Goal: Transaction & Acquisition: Download file/media

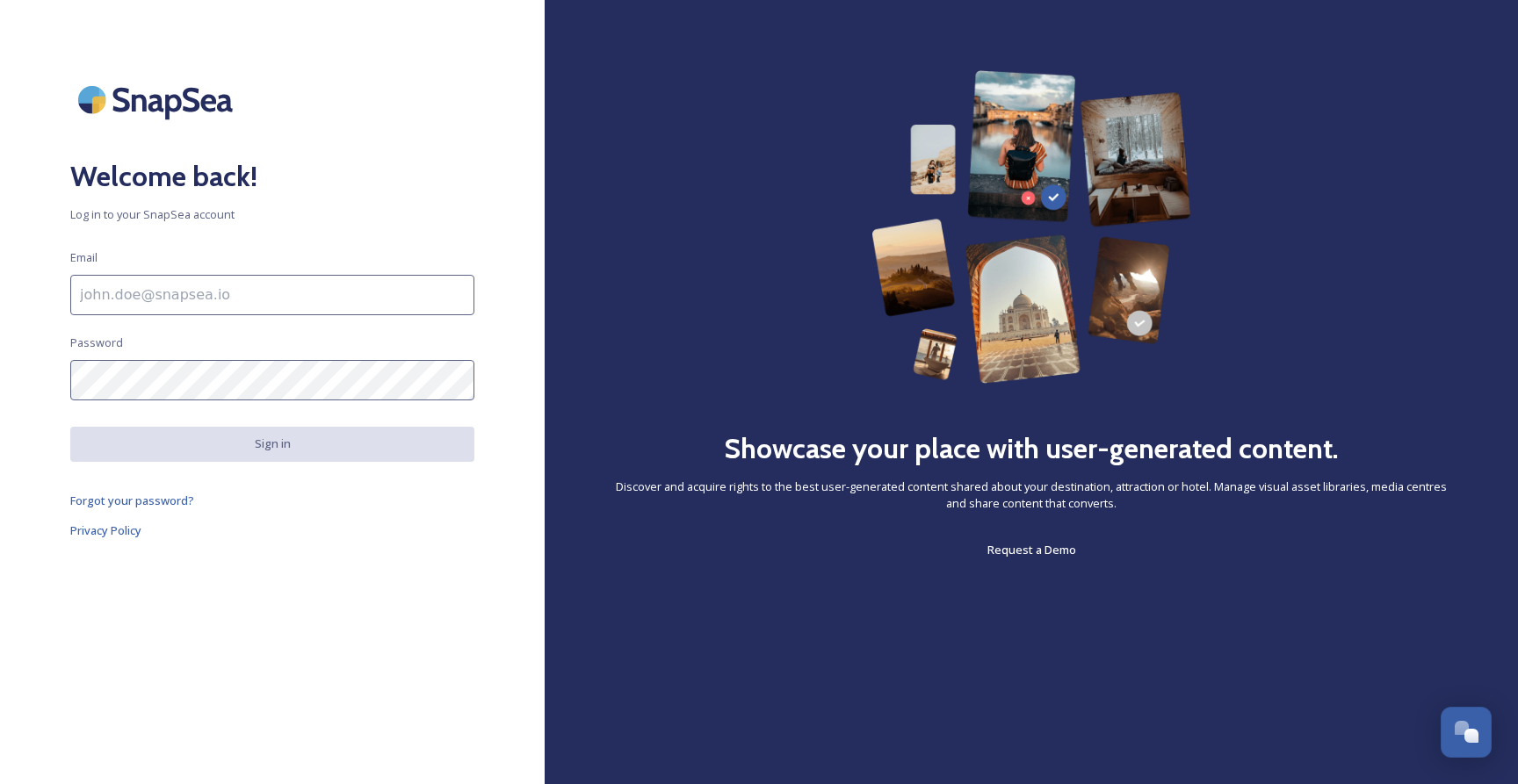
click at [227, 296] on input at bounding box center [272, 294] width 404 height 41
type input "[EMAIL_ADDRESS][DOMAIN_NAME]"
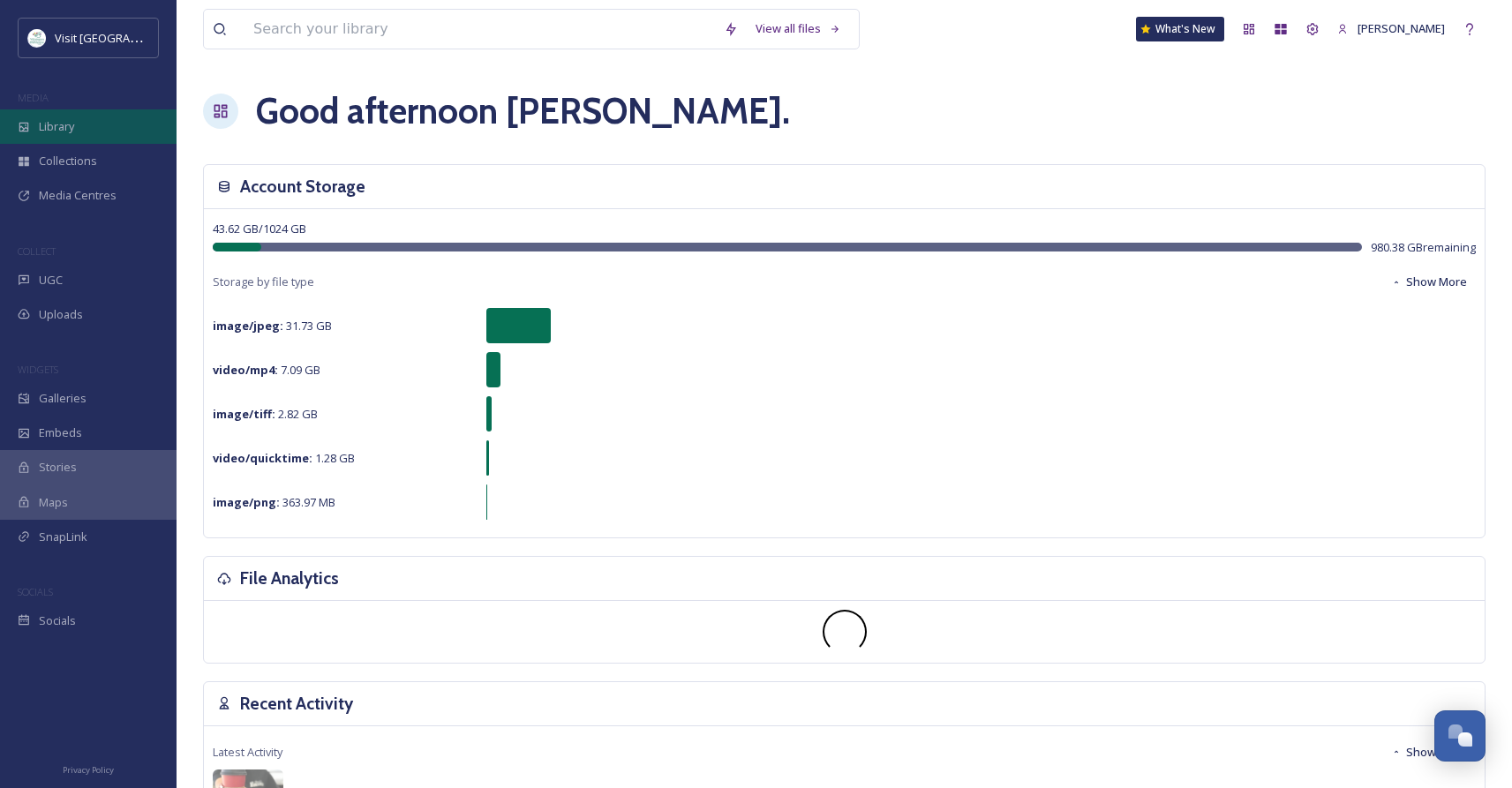
click at [67, 131] on span "Library" at bounding box center [56, 127] width 35 height 17
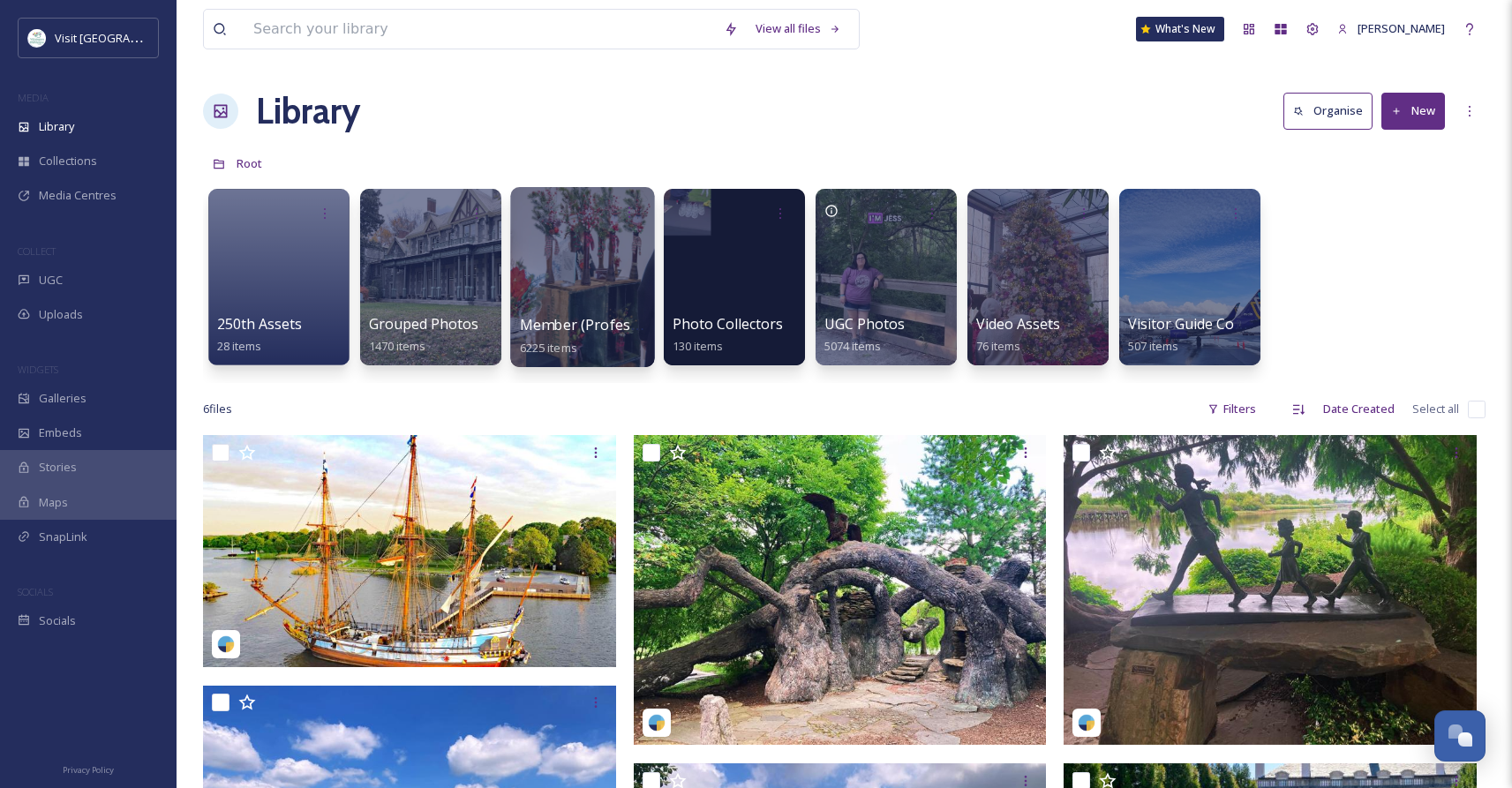
click at [562, 310] on div at bounding box center [581, 277] width 144 height 180
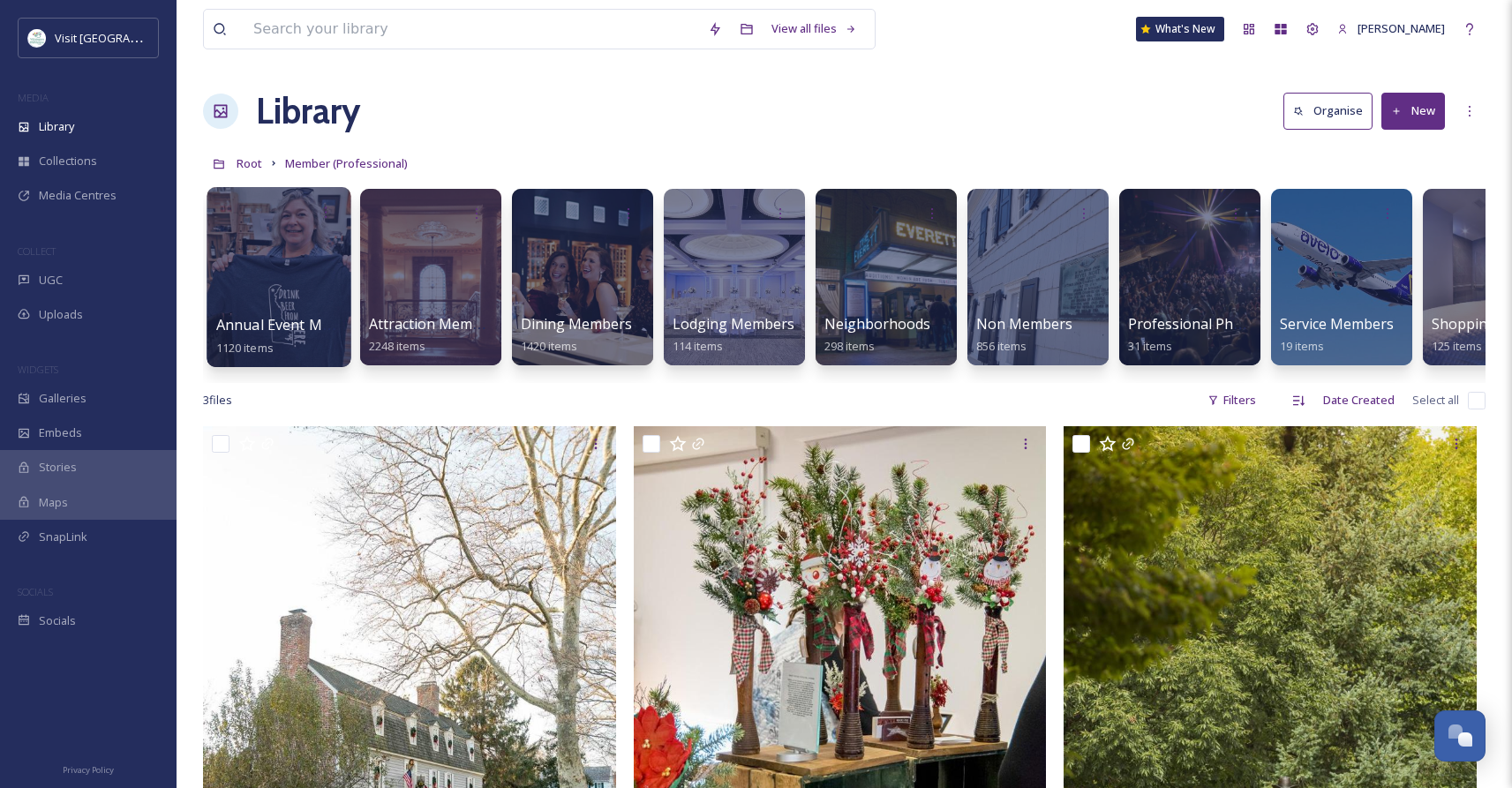
click at [288, 297] on div at bounding box center [278, 277] width 144 height 180
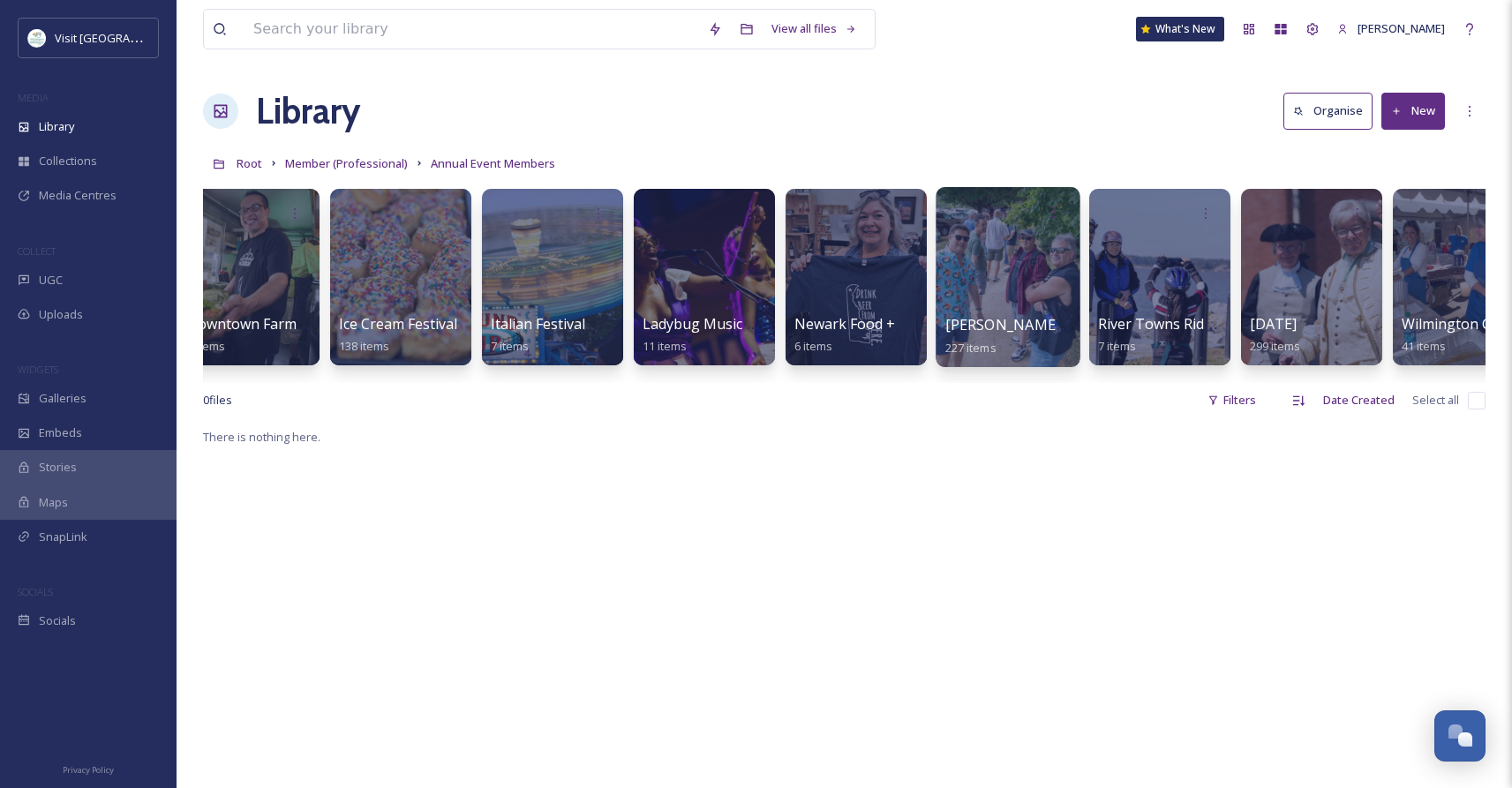
scroll to position [0, 995]
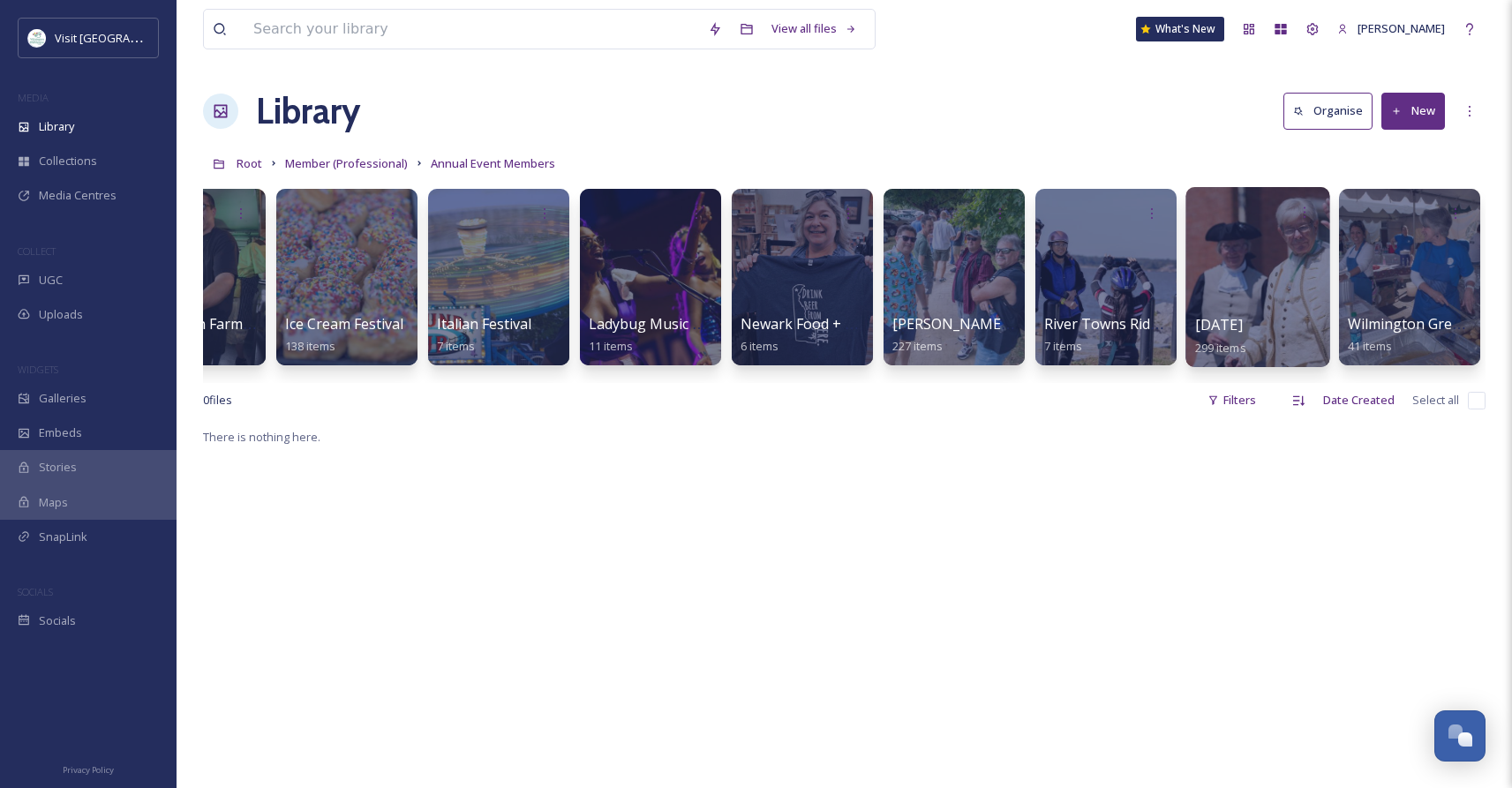
click at [1243, 325] on span "[DATE]" at bounding box center [1218, 324] width 48 height 19
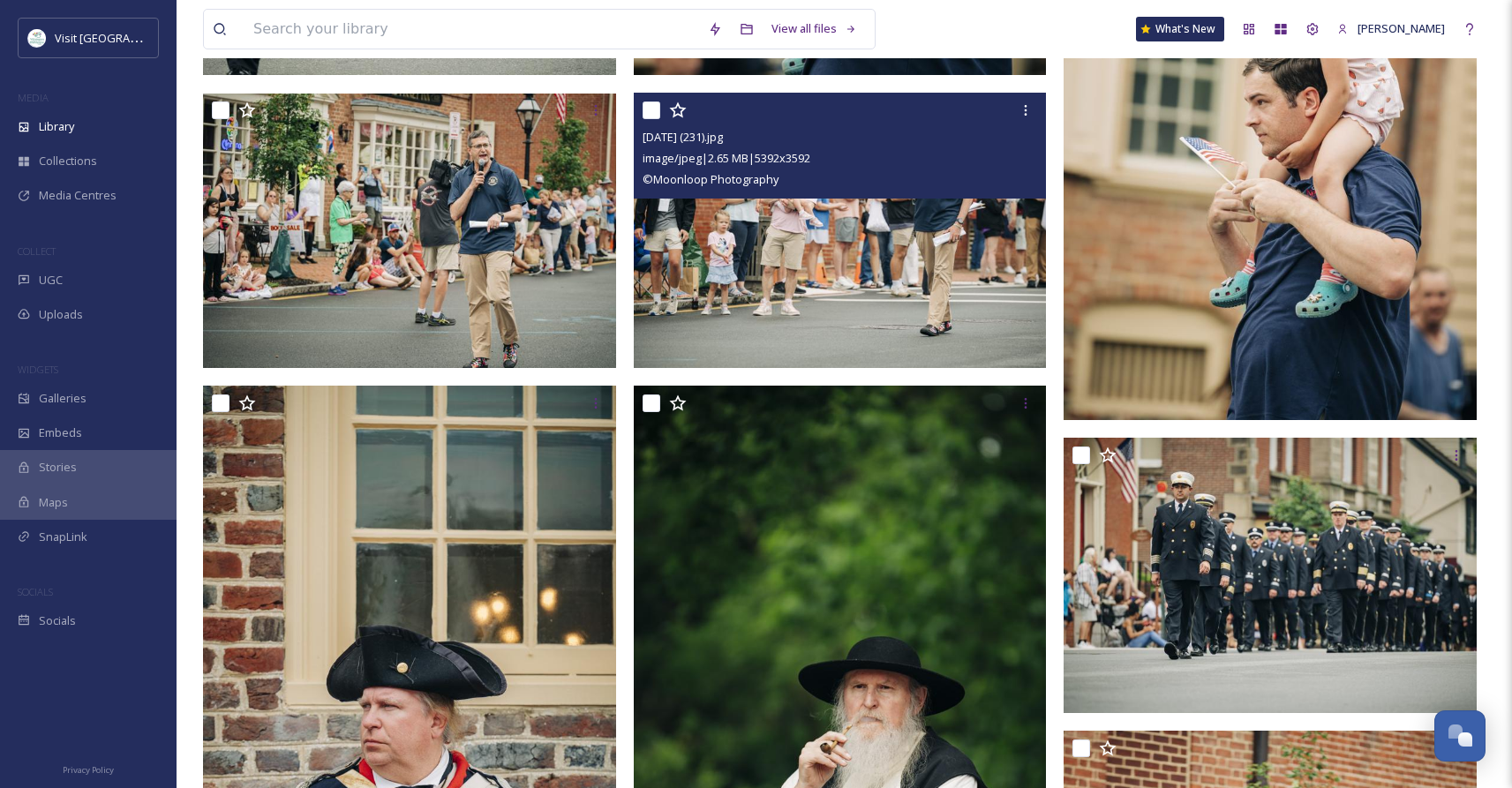
scroll to position [1468, 0]
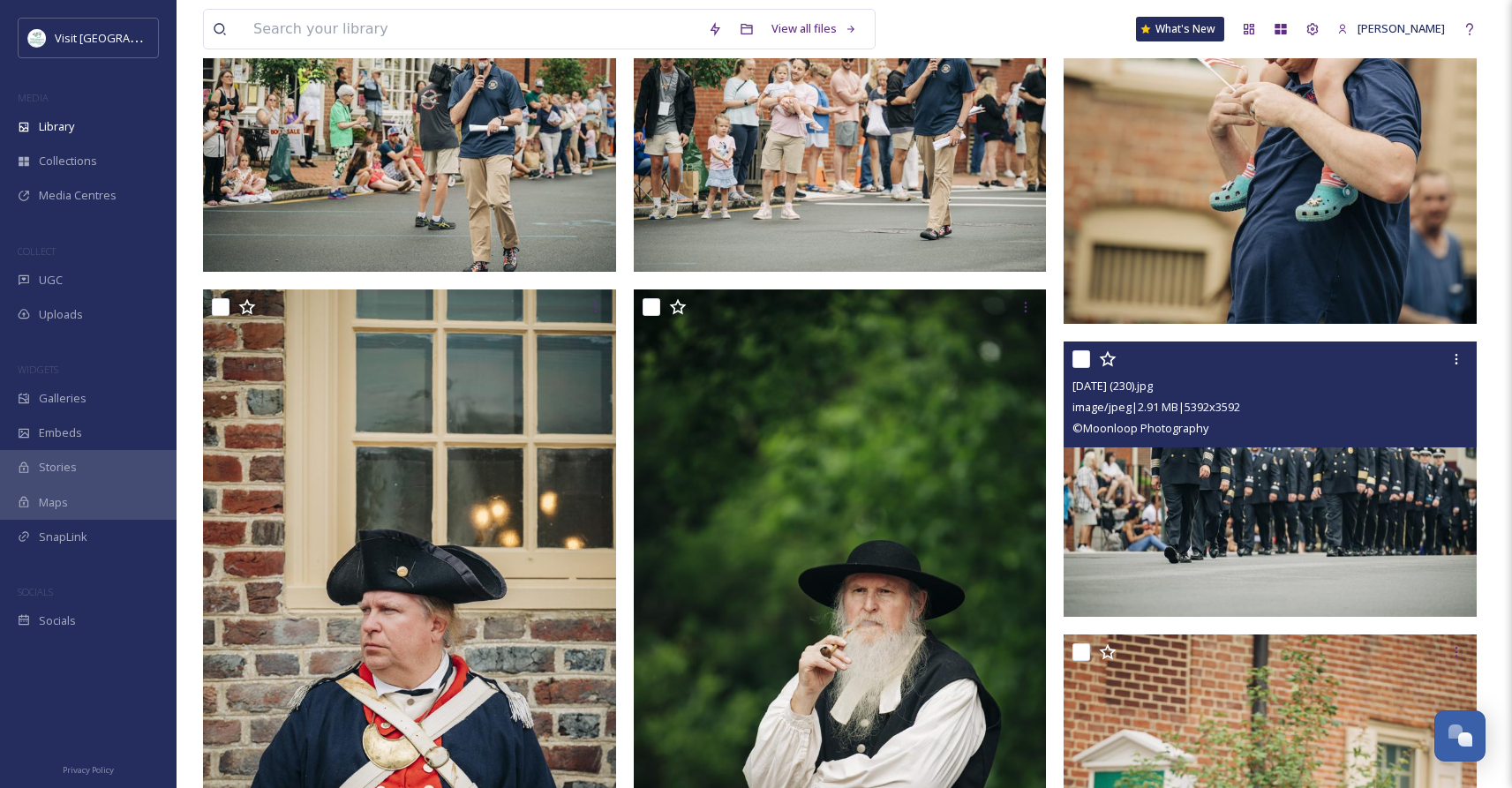
click at [1230, 508] on img at bounding box center [1270, 479] width 413 height 275
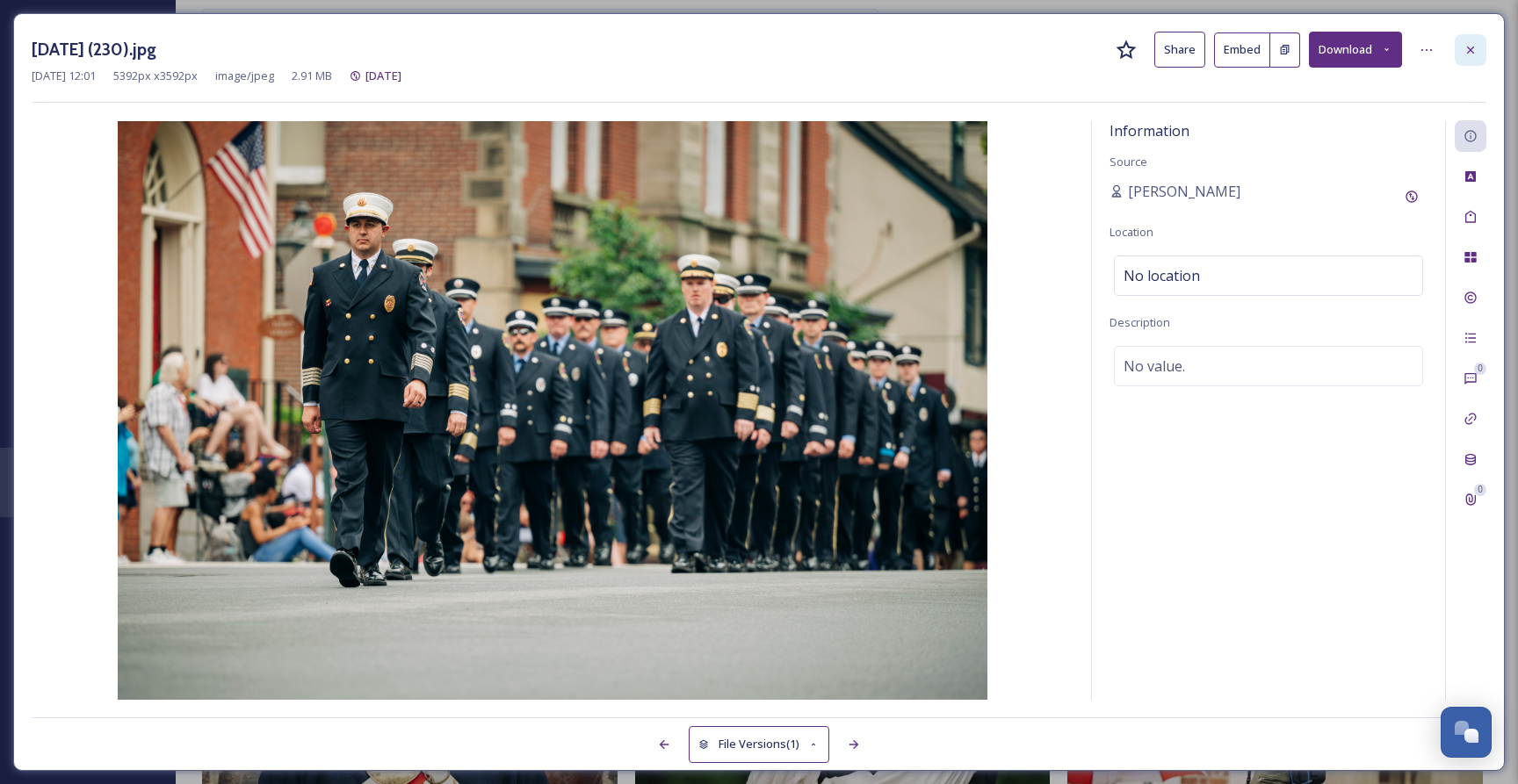
click at [1469, 50] on icon at bounding box center [1471, 50] width 14 height 14
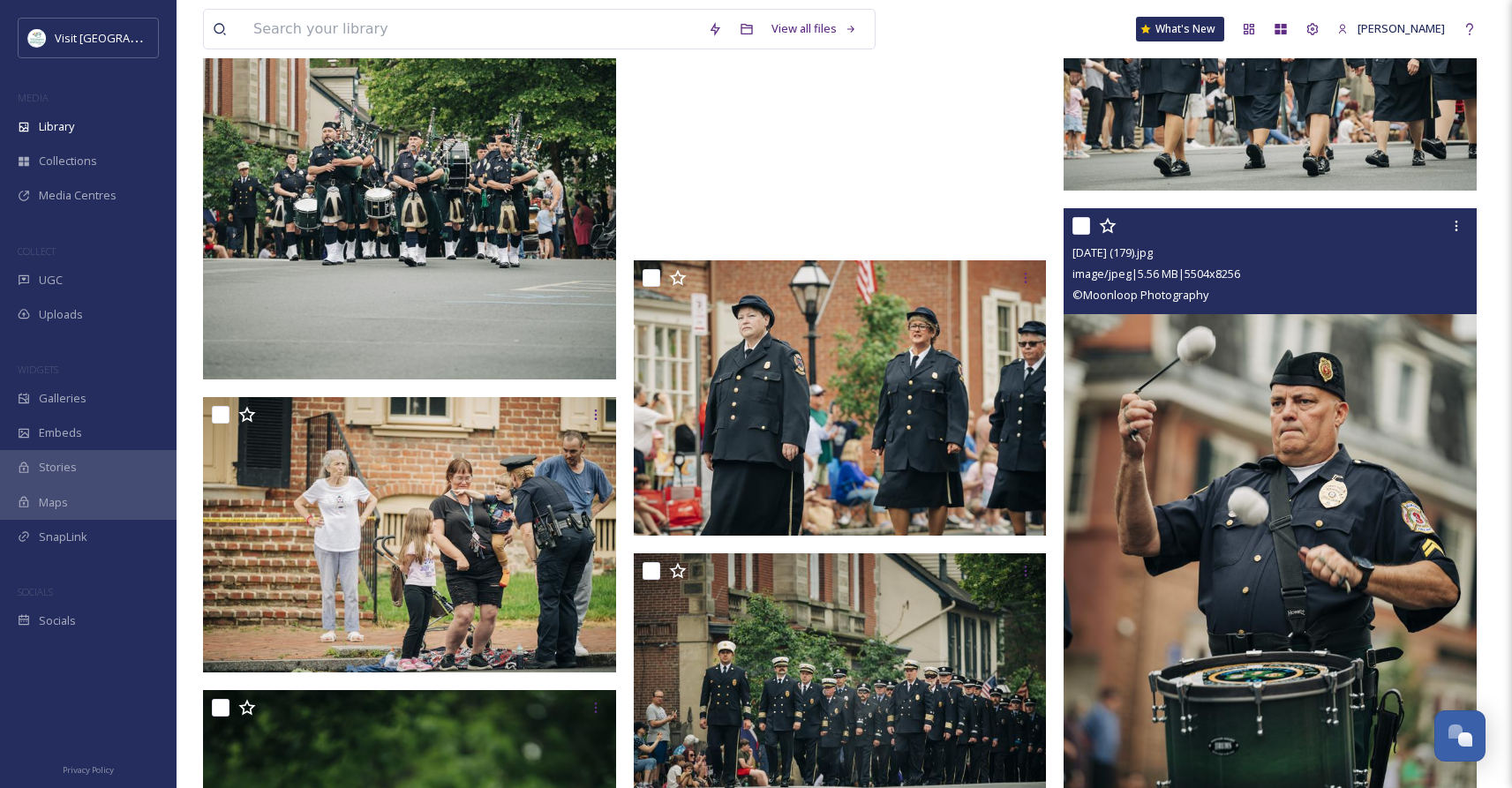
scroll to position [8967, 0]
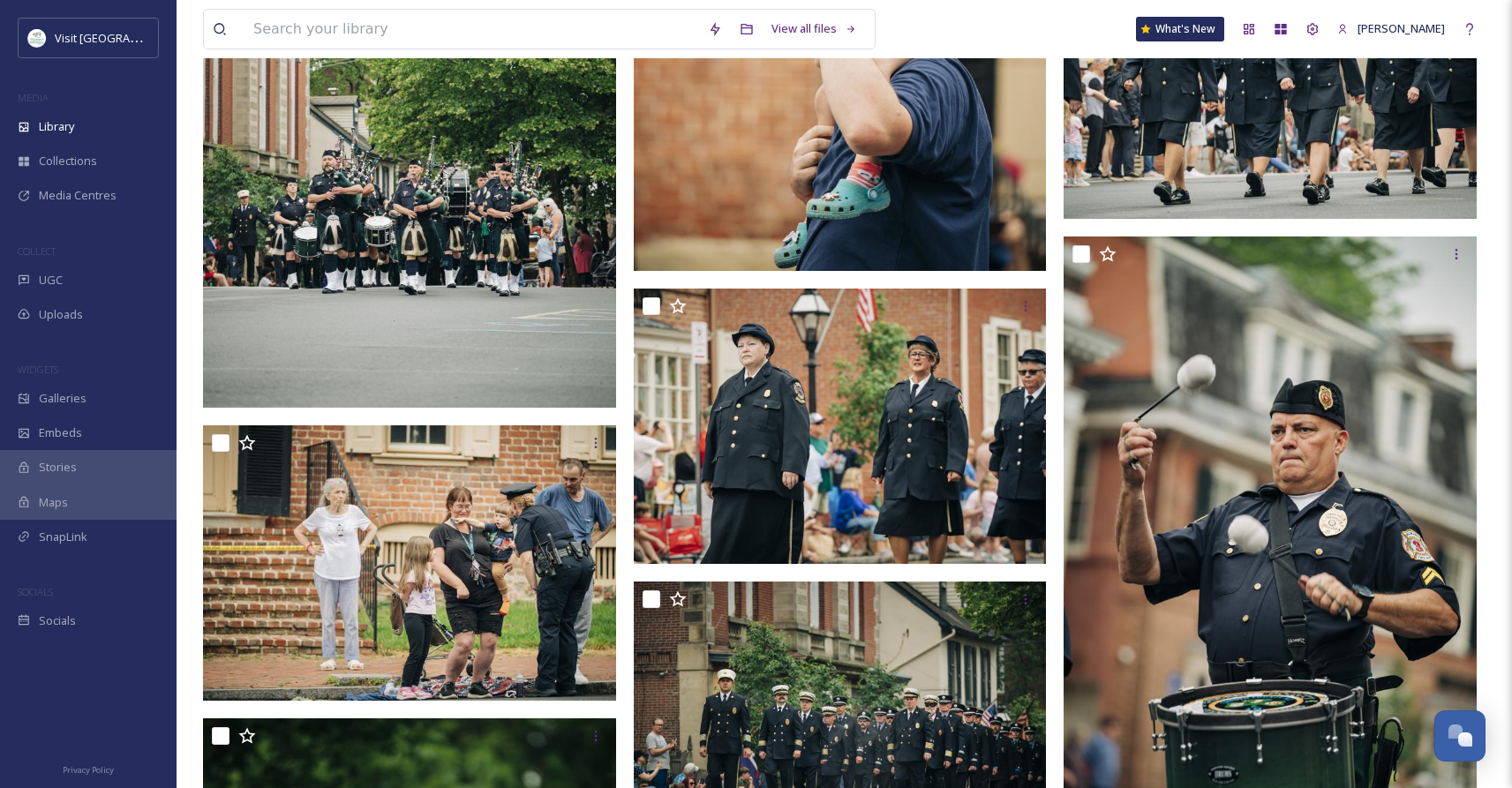
click at [1213, 189] on img at bounding box center [1270, 81] width 413 height 275
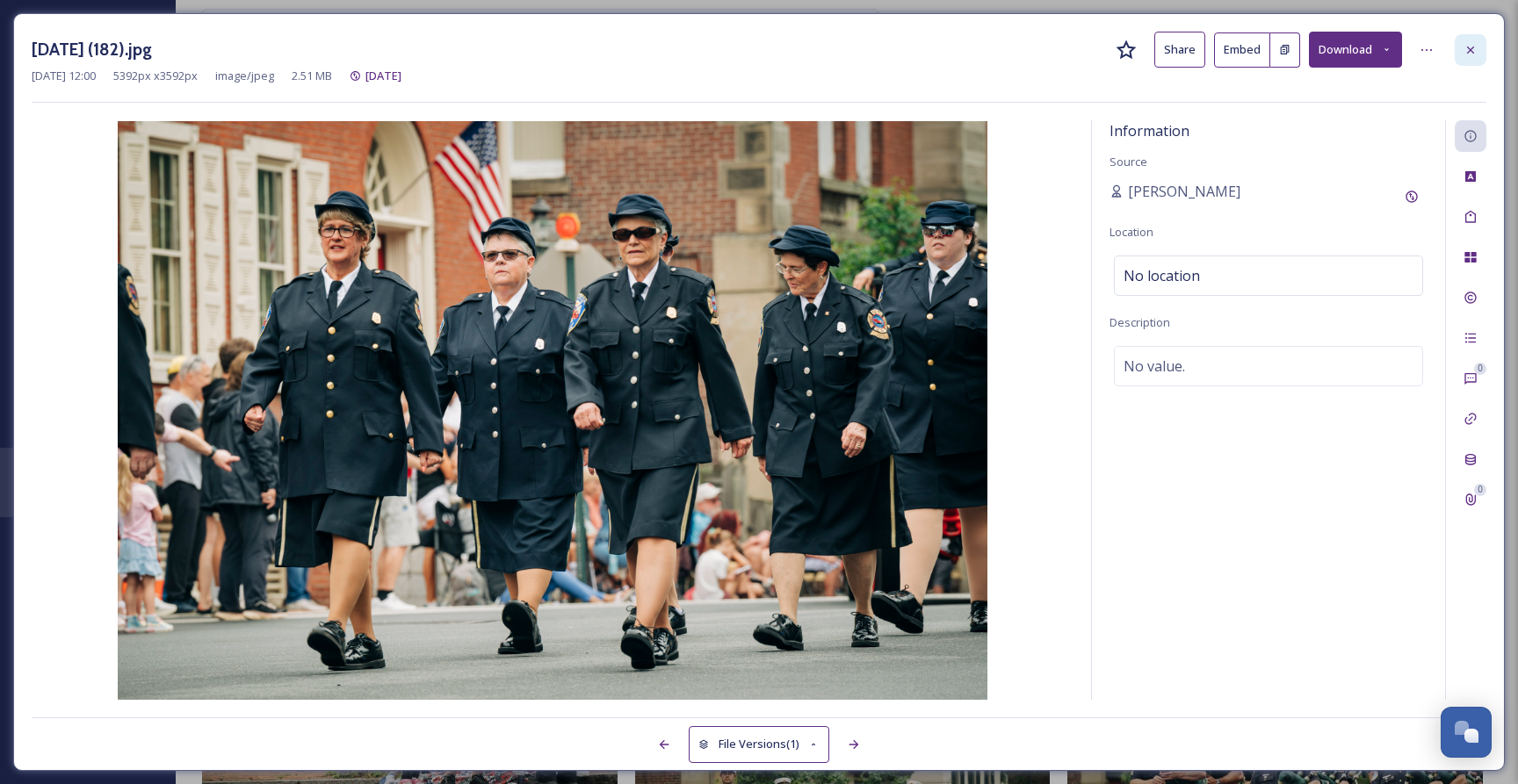
click at [1469, 50] on icon at bounding box center [1471, 50] width 14 height 14
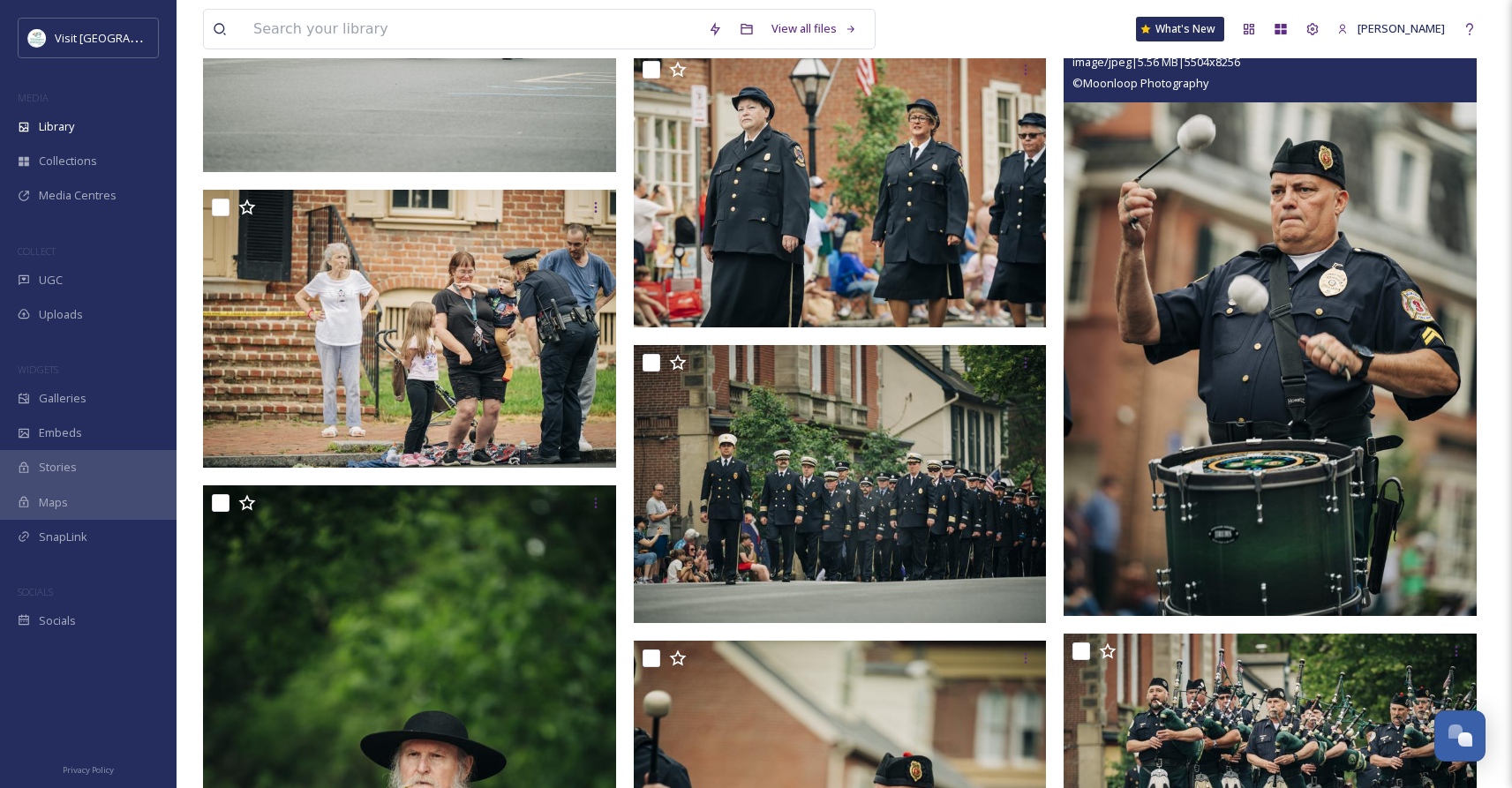
scroll to position [9219, 0]
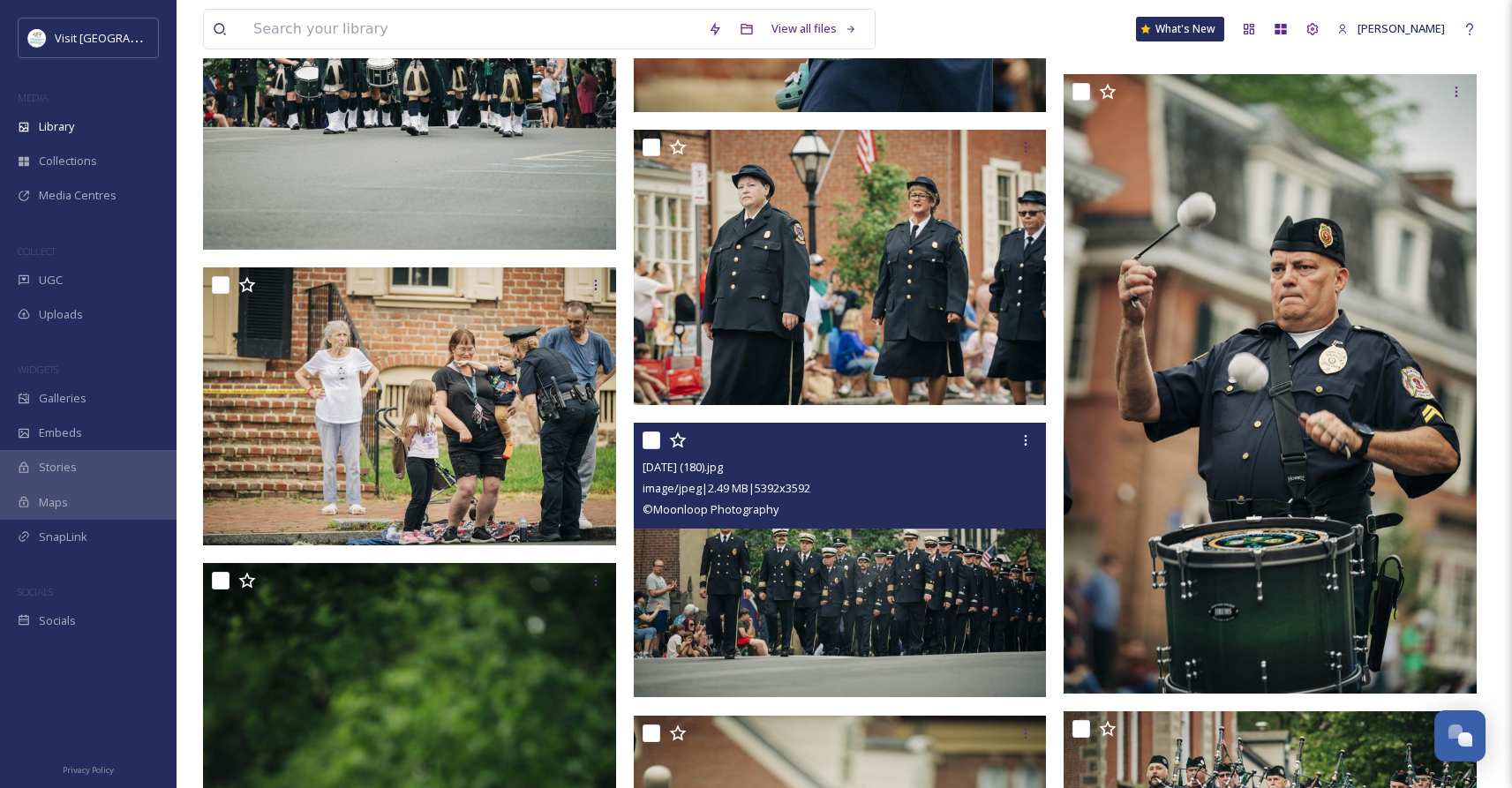
click at [863, 585] on img at bounding box center [840, 560] width 413 height 275
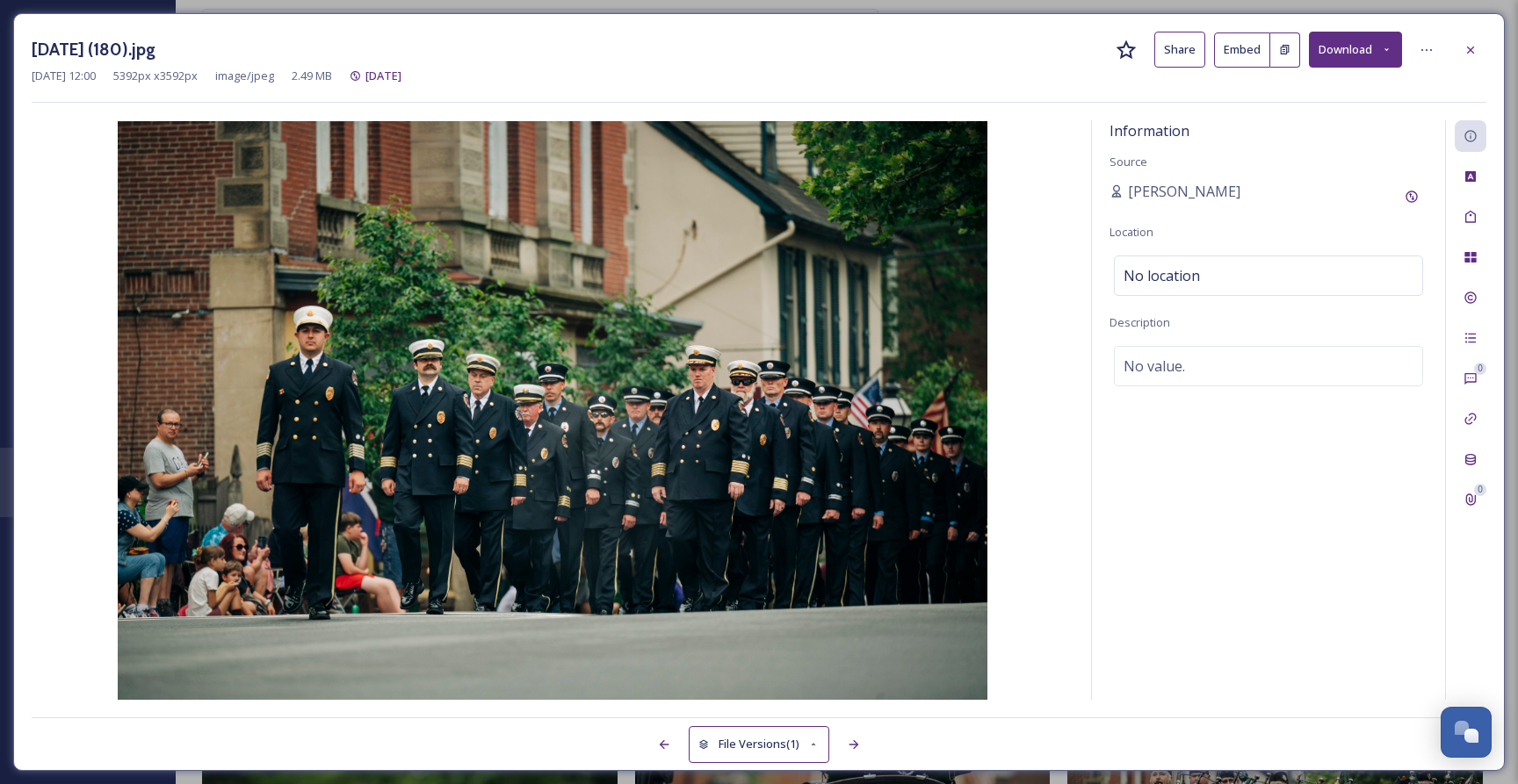
drag, startPoint x: 1474, startPoint y: 53, endPoint x: 1460, endPoint y: 106, distance: 54.8
click at [1474, 53] on icon at bounding box center [1471, 50] width 14 height 14
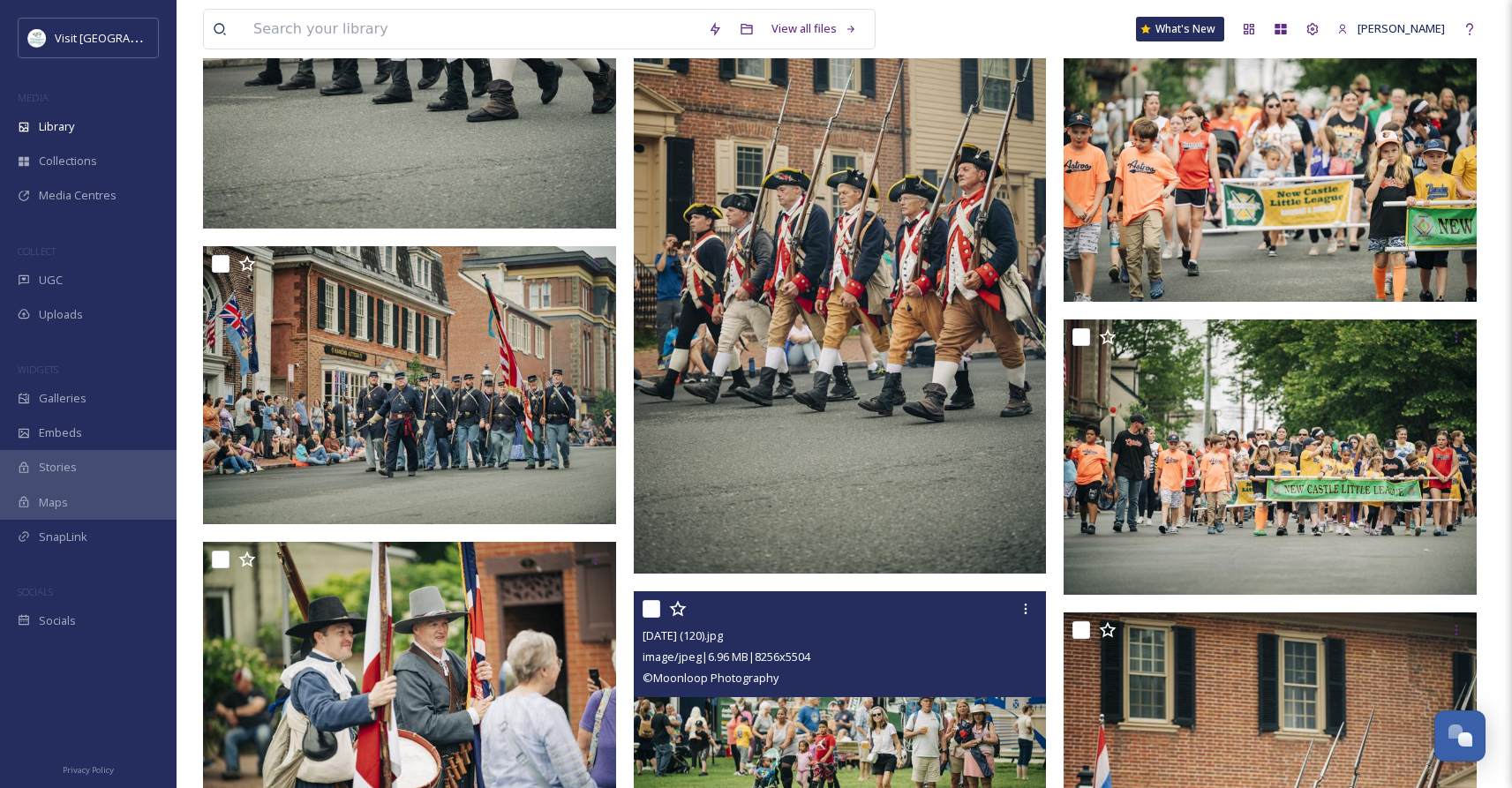
scroll to position [17041, 0]
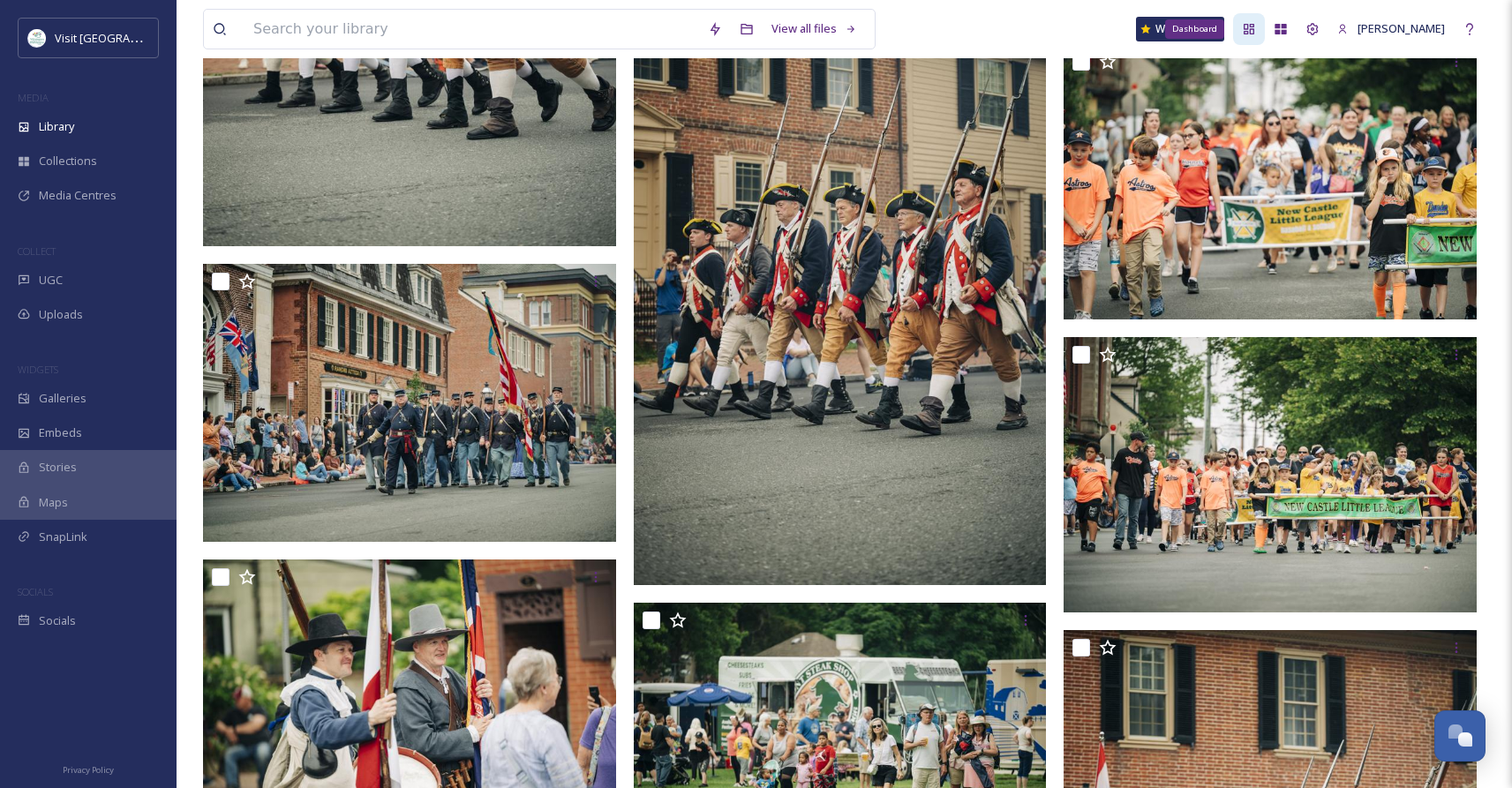
click at [1256, 31] on icon at bounding box center [1249, 29] width 14 height 14
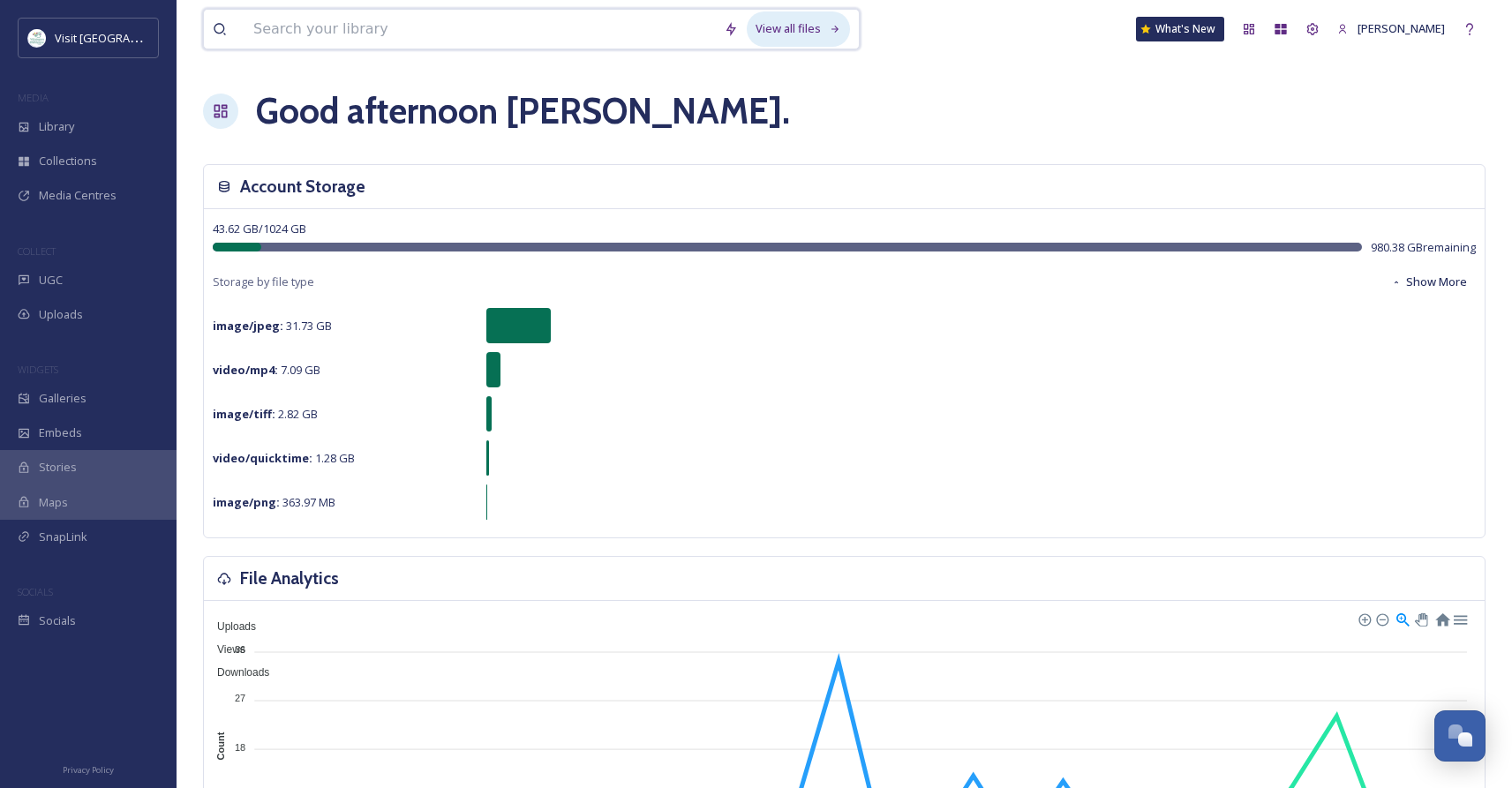
click at [839, 27] on icon at bounding box center [835, 29] width 12 height 12
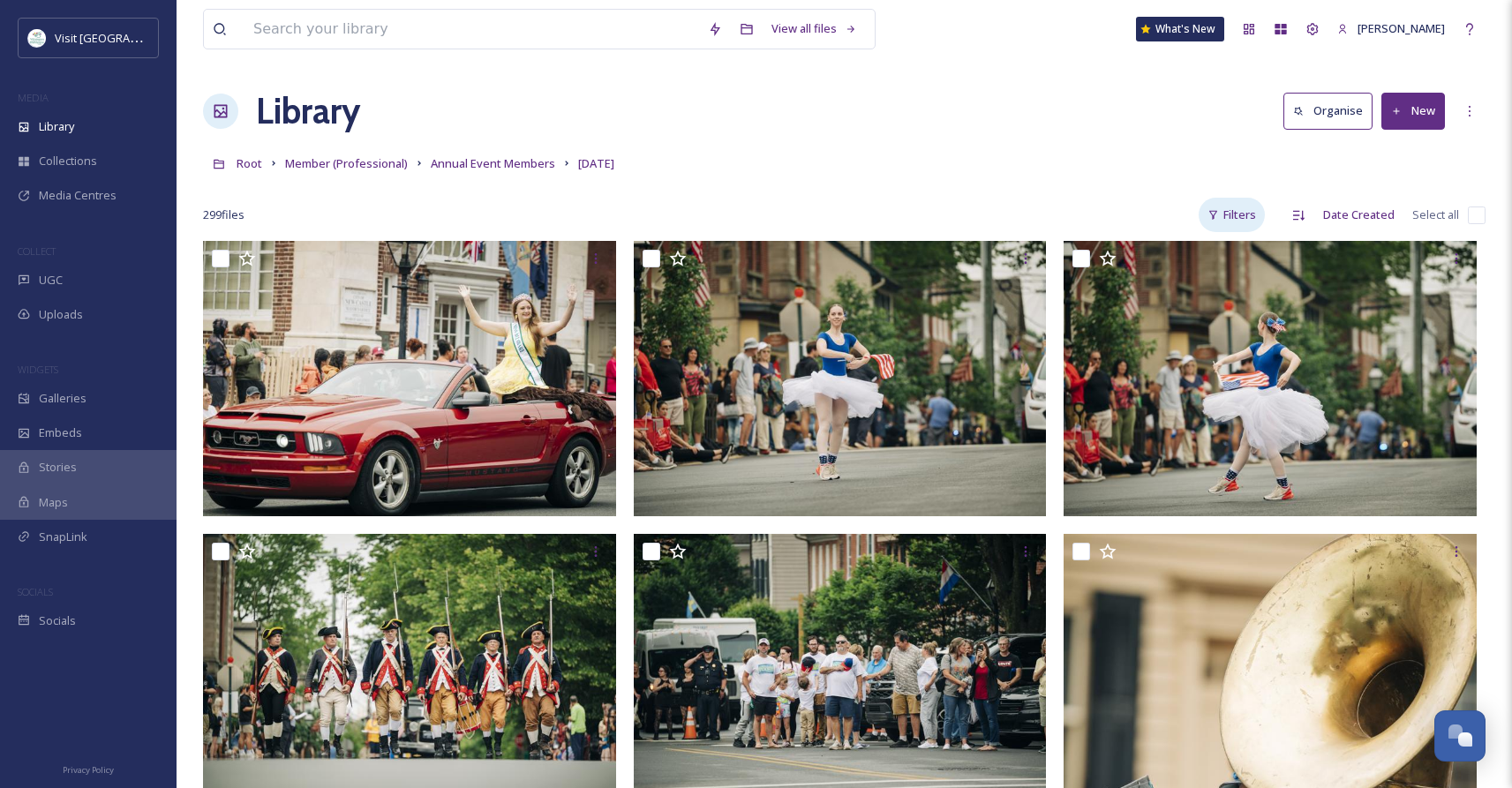
click at [1258, 218] on div "Filters" at bounding box center [1231, 215] width 66 height 34
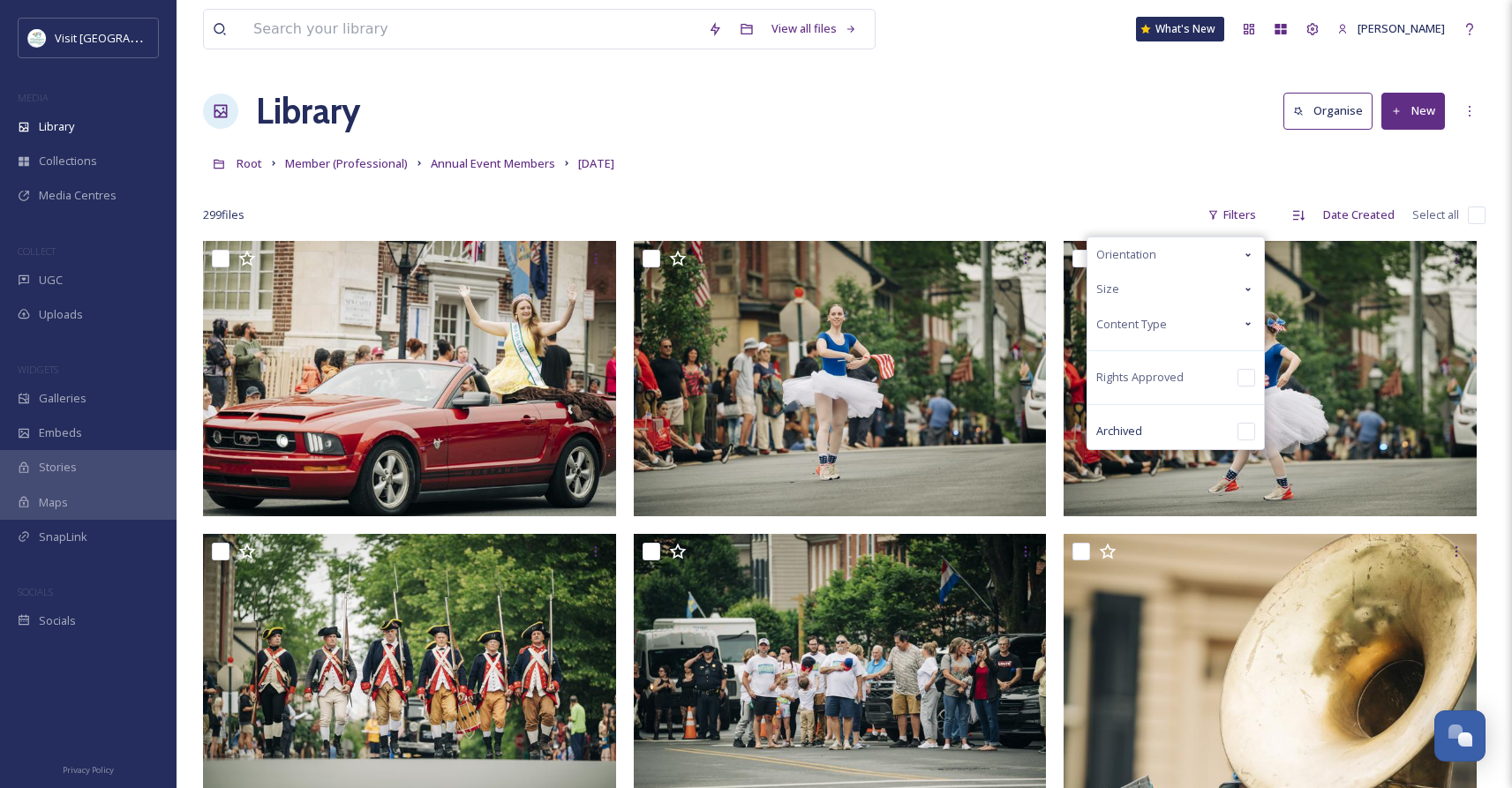
click at [1255, 253] on icon at bounding box center [1248, 255] width 14 height 14
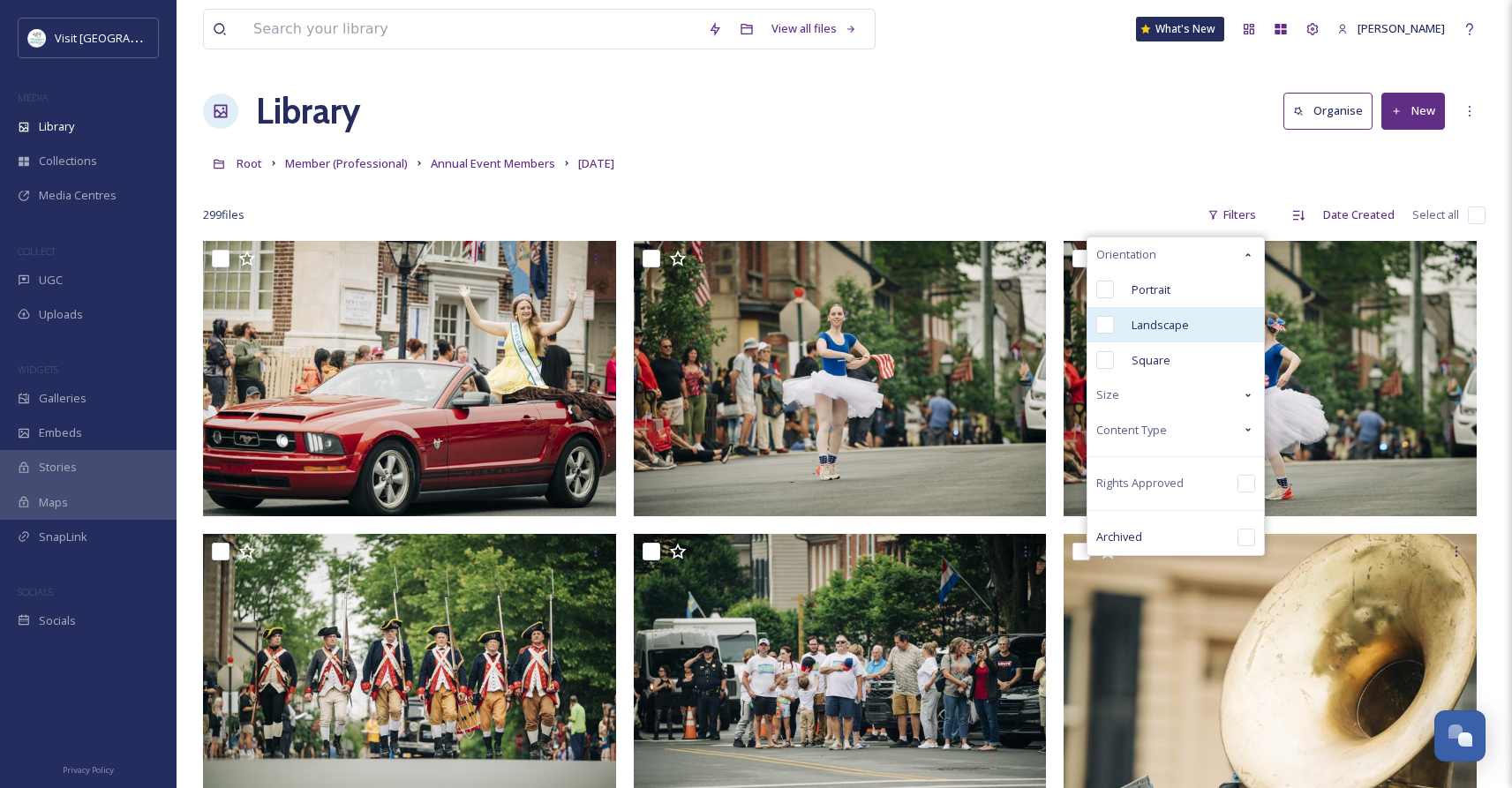
click at [1109, 321] on input "checkbox" at bounding box center [1105, 325] width 18 height 18
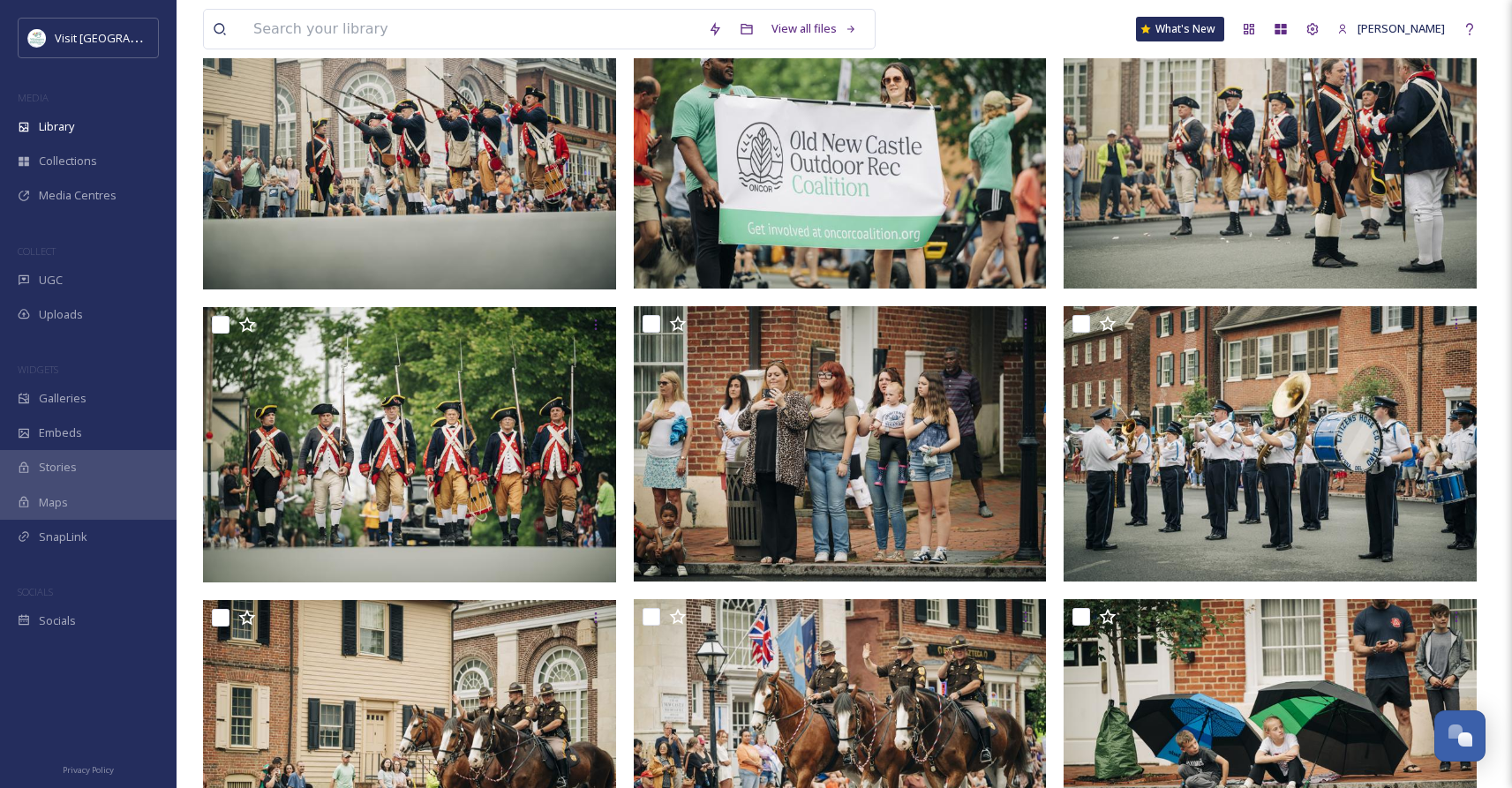
scroll to position [10216, 0]
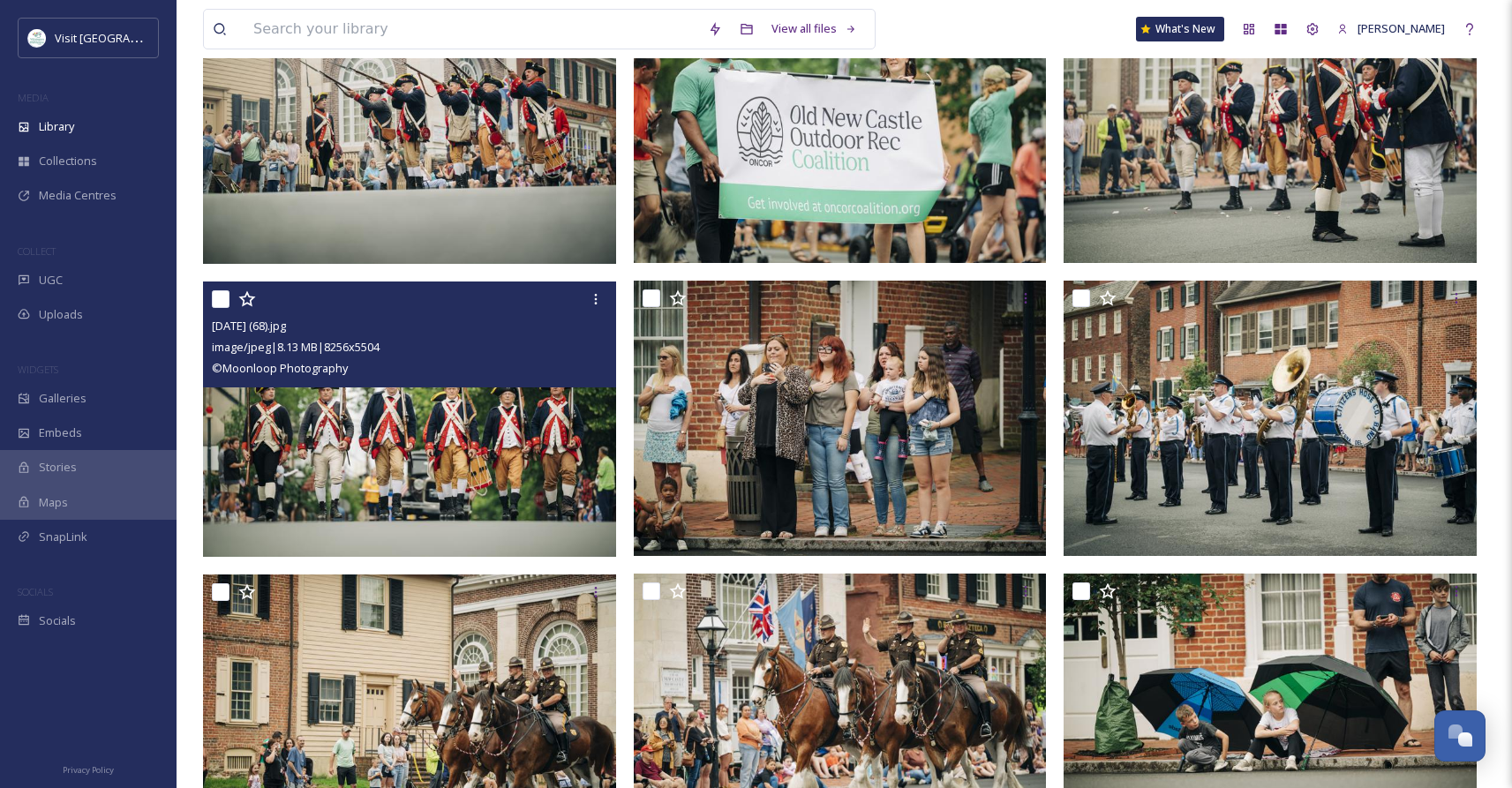
click at [467, 450] on img at bounding box center [409, 419] width 413 height 275
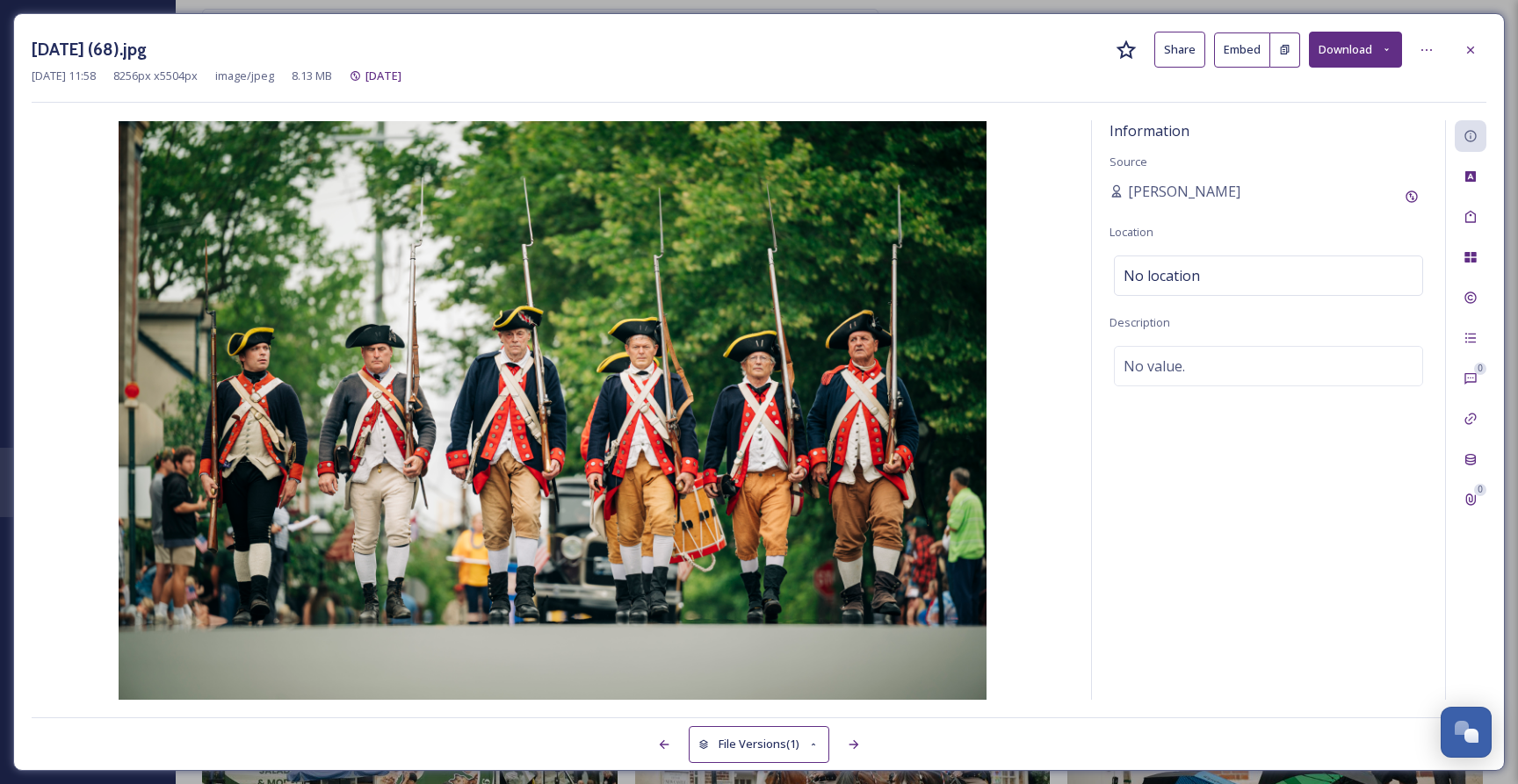
click at [1389, 50] on icon at bounding box center [1387, 50] width 12 height 12
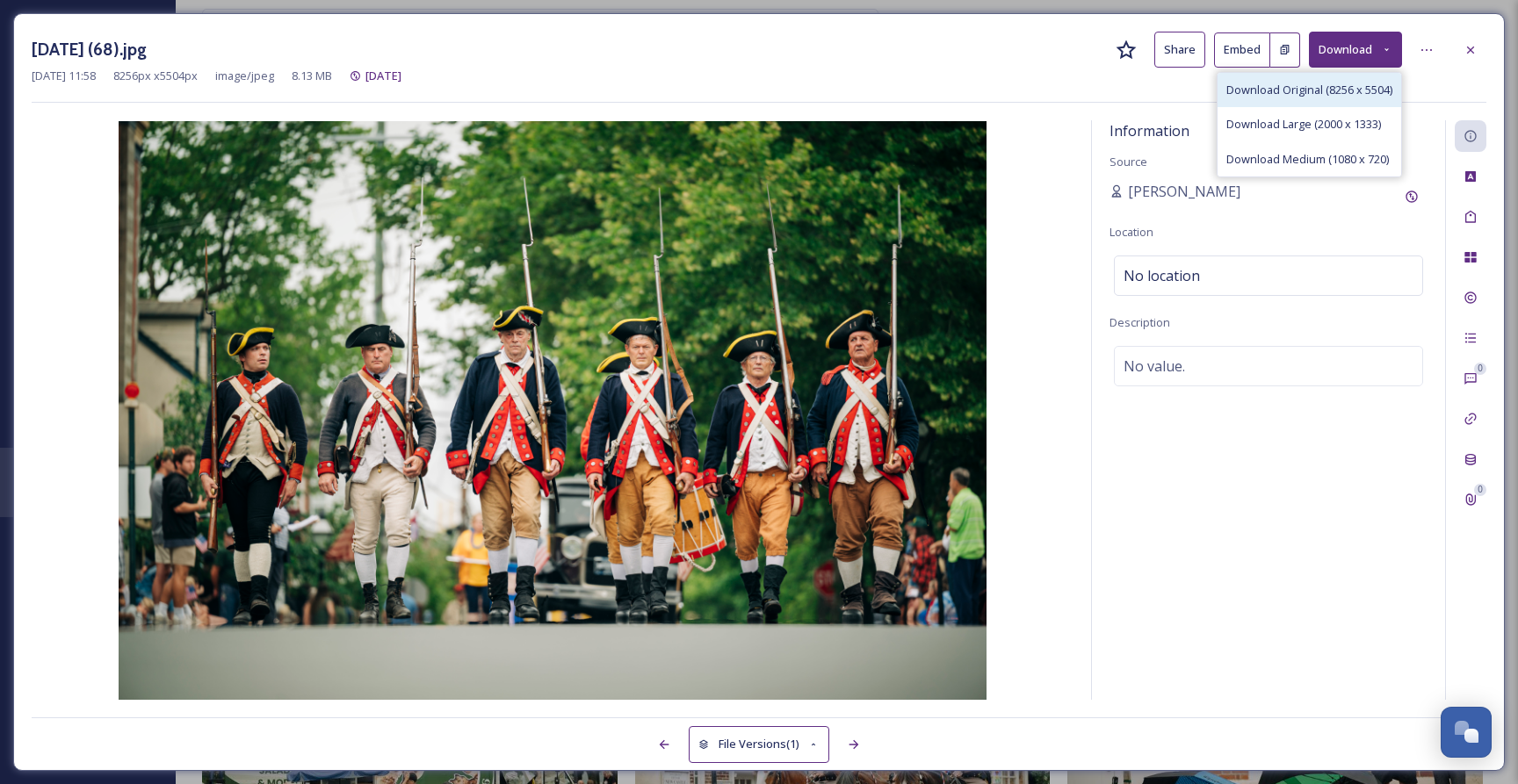
click at [1270, 95] on span "Download Original (8256 x 5504)" at bounding box center [1309, 90] width 166 height 17
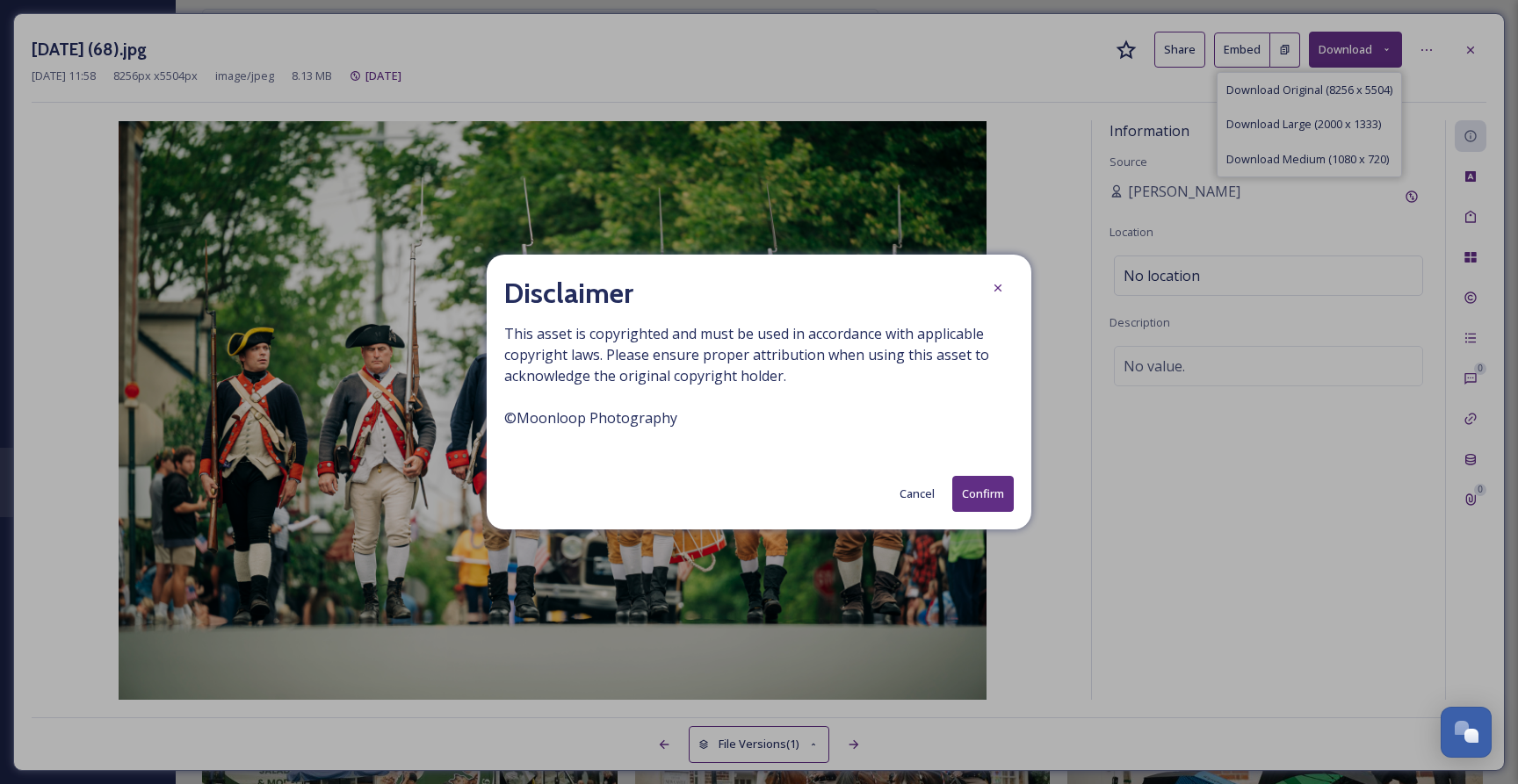
click at [976, 492] on button "Confirm" at bounding box center [983, 494] width 61 height 36
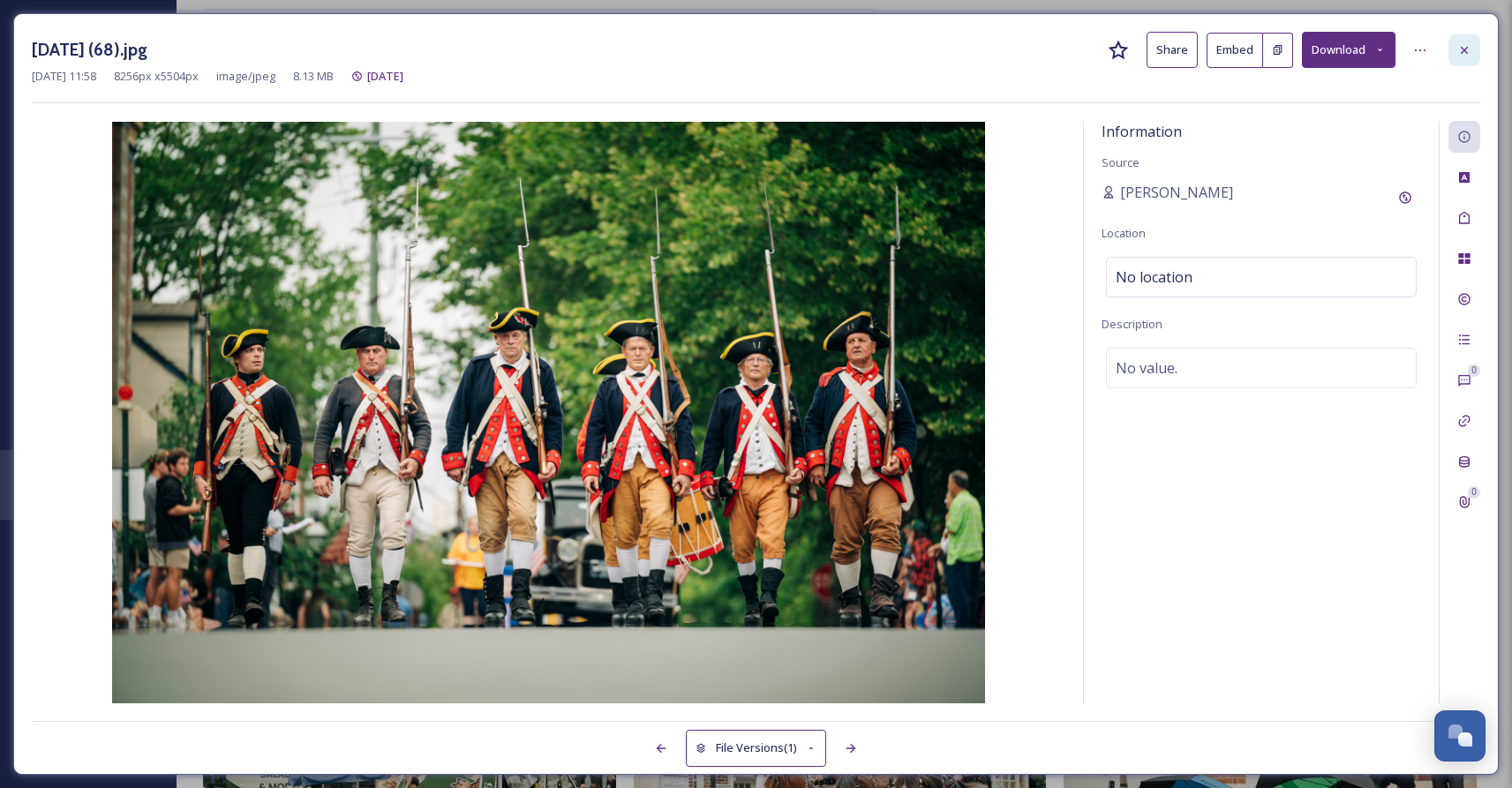
click at [1466, 49] on icon at bounding box center [1464, 50] width 7 height 7
